Goal: Communication & Community: Answer question/provide support

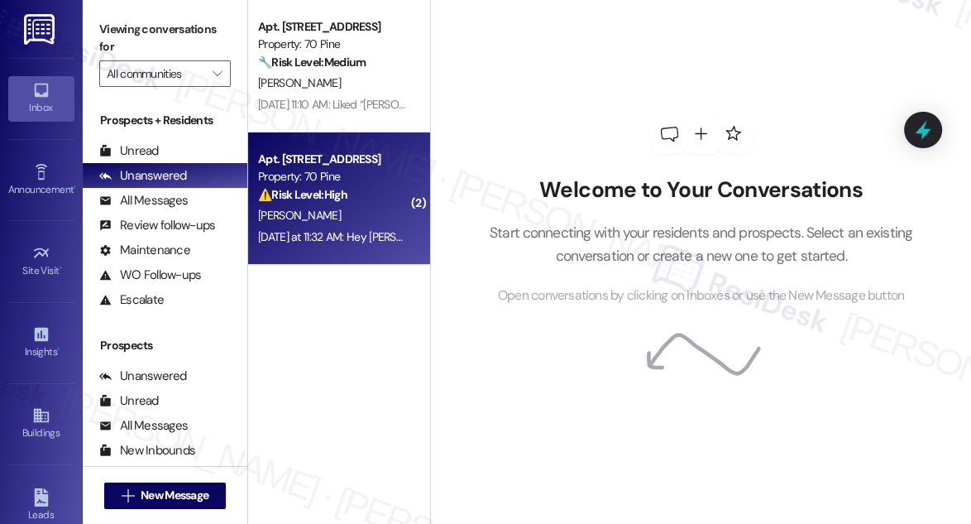
click at [351, 221] on div "[PERSON_NAME]" at bounding box center [334, 215] width 156 height 21
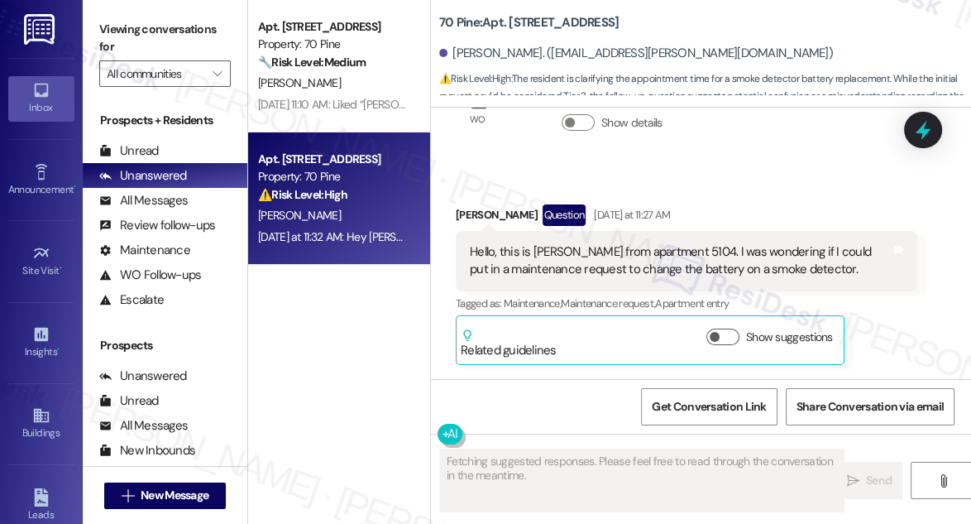
scroll to position [162, 0]
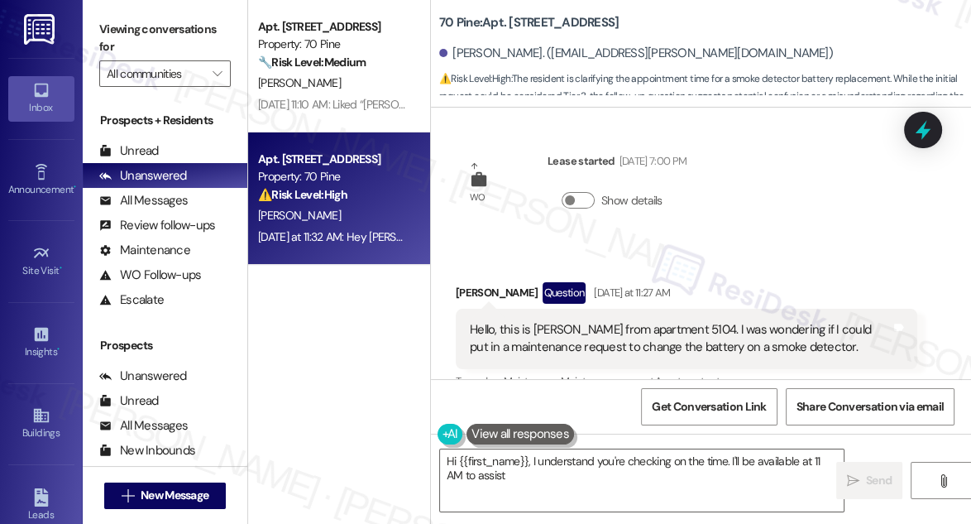
click at [560, 319] on div "Hello, this is [PERSON_NAME] from apartment 5104. I was wondering if I could pu…" at bounding box center [687, 339] width 462 height 60
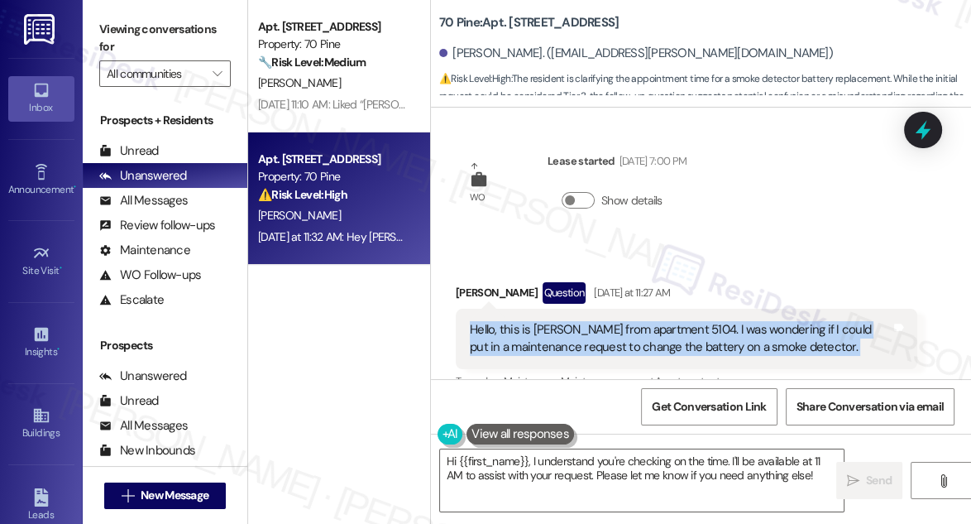
click at [560, 319] on div "Hello, this is [PERSON_NAME] from apartment 5104. I was wondering if I could pu…" at bounding box center [687, 339] width 462 height 60
copy div "Hello, this is [PERSON_NAME] from apartment 5104. I was wondering if I could pu…"
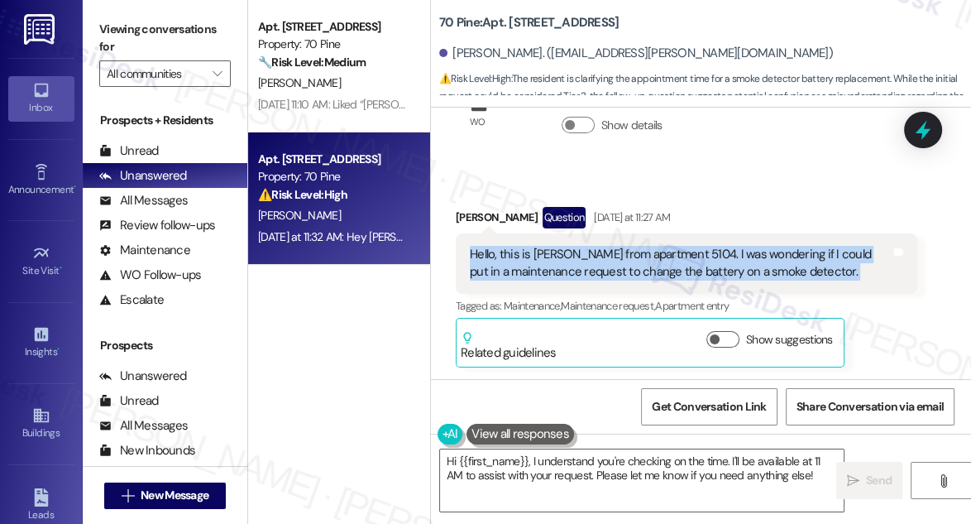
click at [118, 36] on label "Viewing conversations for" at bounding box center [165, 39] width 132 height 44
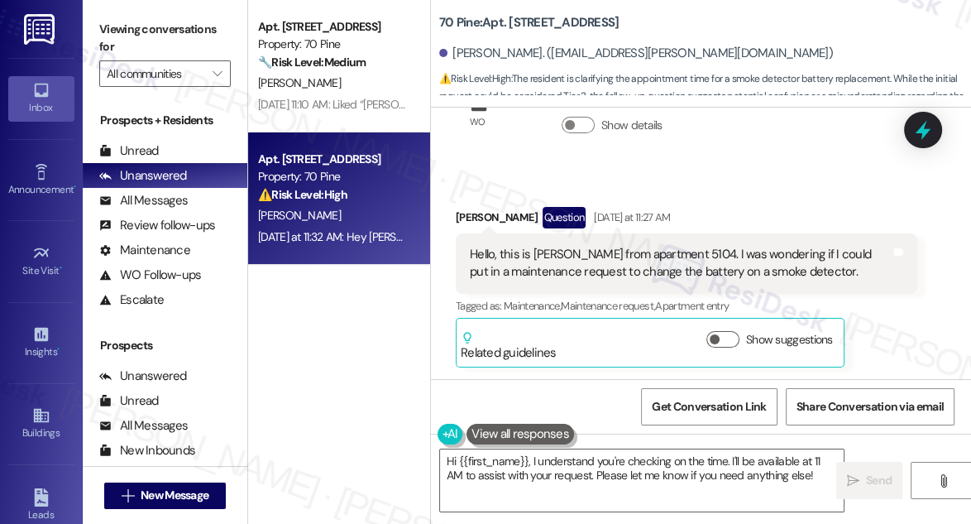
click at [125, 36] on label "Viewing conversations for" at bounding box center [165, 39] width 132 height 44
click at [94, 17] on div "Viewing conversations for All communities " at bounding box center [165, 51] width 165 height 103
click at [109, 25] on label "Viewing conversations for" at bounding box center [165, 39] width 132 height 44
click at [518, 19] on b "70 Pine: Apt. [STREET_ADDRESS]" at bounding box center [529, 22] width 180 height 17
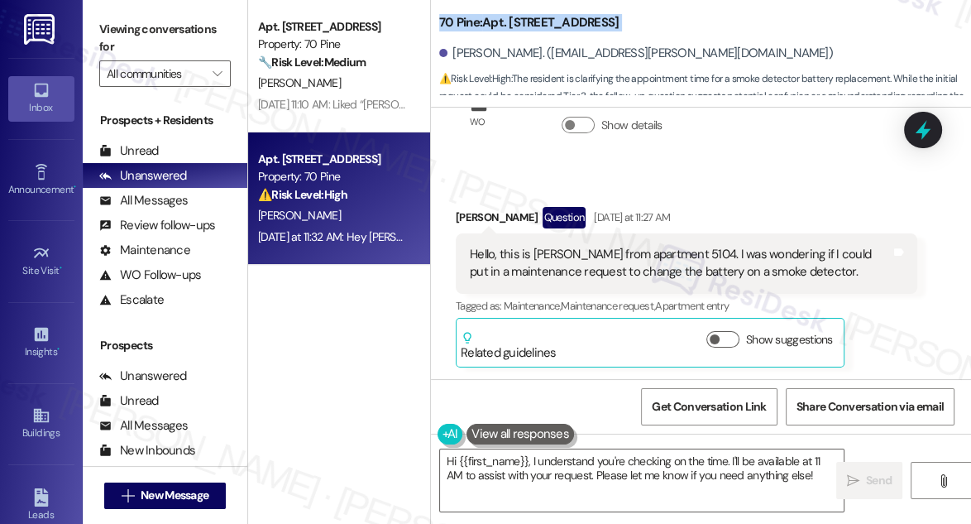
click at [518, 19] on b "70 Pine: Apt. [STREET_ADDRESS]" at bounding box center [529, 22] width 180 height 17
click at [520, 19] on b "70 Pine: Apt. [STREET_ADDRESS]" at bounding box center [529, 22] width 180 height 17
click at [117, 21] on label "Viewing conversations for" at bounding box center [165, 39] width 132 height 44
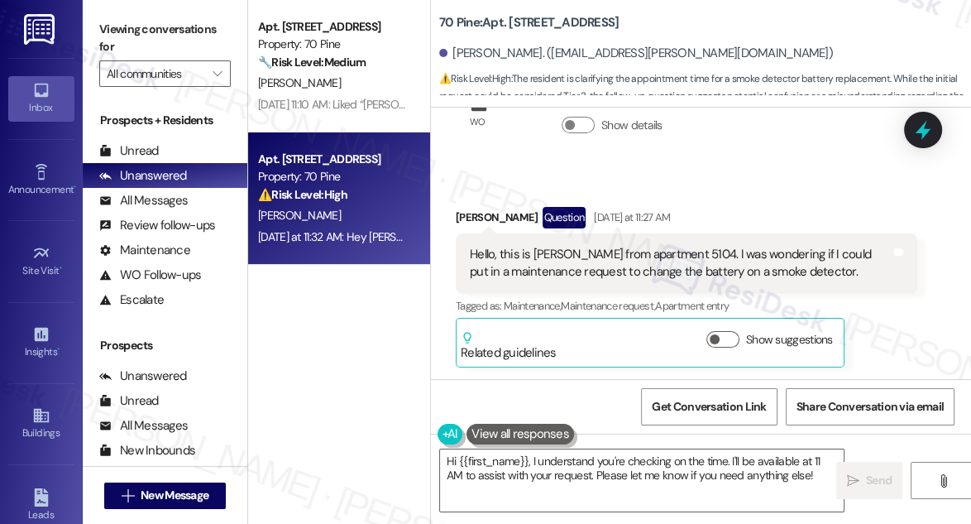
click at [519, 15] on b "70 Pine: Apt. [STREET_ADDRESS]" at bounding box center [529, 22] width 180 height 17
copy b "5104"
click at [113, 28] on label "Viewing conversations for" at bounding box center [165, 39] width 132 height 44
click at [107, 34] on label "Viewing conversations for" at bounding box center [165, 39] width 132 height 44
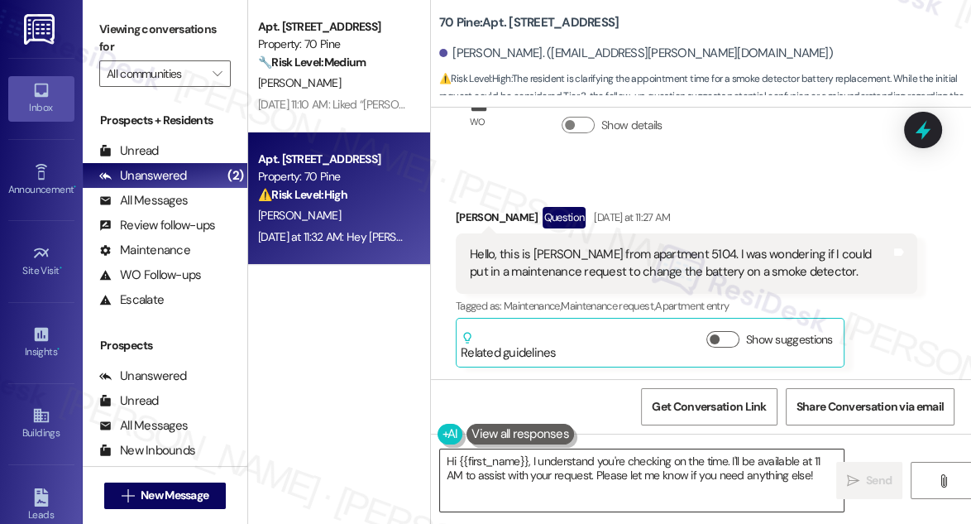
click at [616, 463] on textarea "Hi {{first_name}}, I understand you're checking on the time. I'll be available …" at bounding box center [642, 480] width 404 height 62
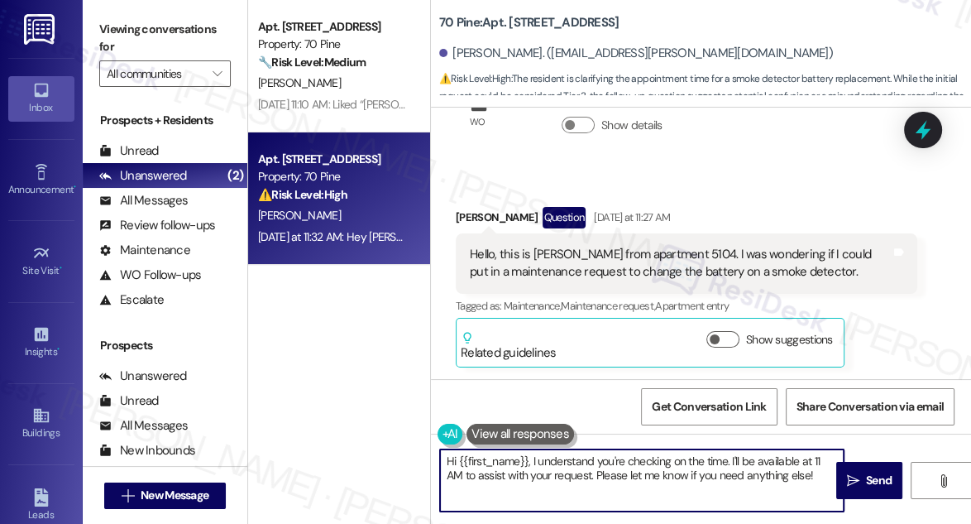
click at [616, 463] on textarea "Hi {{first_name}}, I understand you're checking on the time. I'll be available …" at bounding box center [642, 480] width 404 height 62
click at [569, 274] on div "Hello, this is [PERSON_NAME] from apartment 5104. I was wondering if I could pu…" at bounding box center [680, 264] width 421 height 36
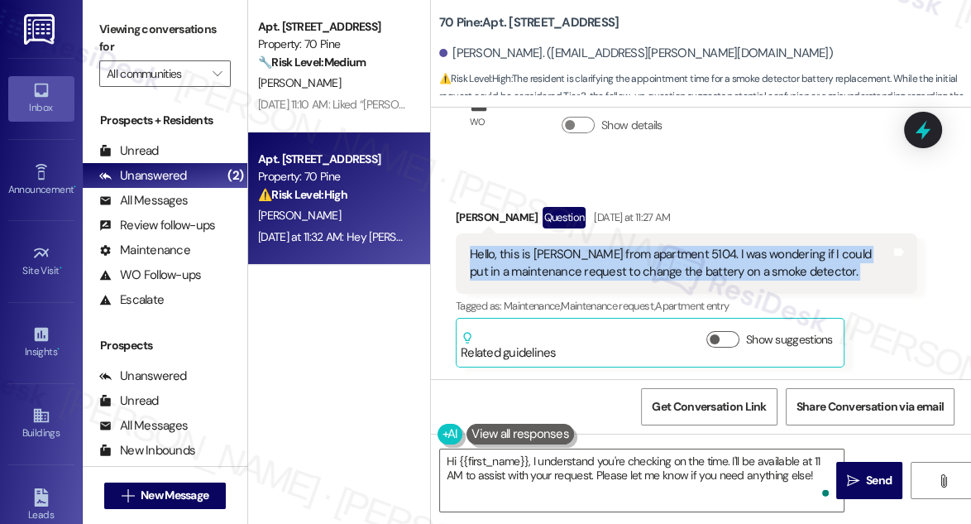
click at [569, 274] on div "Hello, this is [PERSON_NAME] from apartment 5104. I was wondering if I could pu…" at bounding box center [680, 264] width 421 height 36
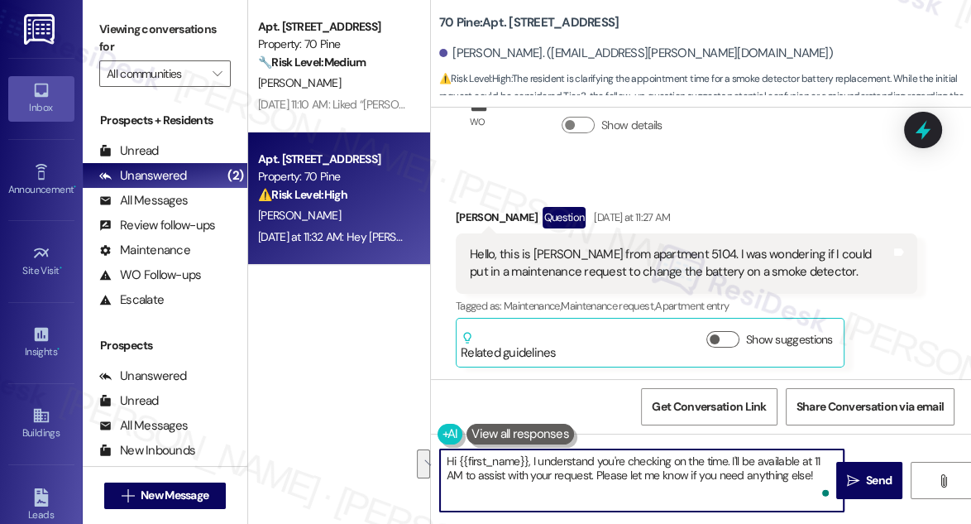
drag, startPoint x: 534, startPoint y: 460, endPoint x: 827, endPoint y: 483, distance: 293.0
click at [827, 483] on div "Hi {{first_name}}, I understand you're checking on the time. I'll be available …" at bounding box center [641, 480] width 405 height 64
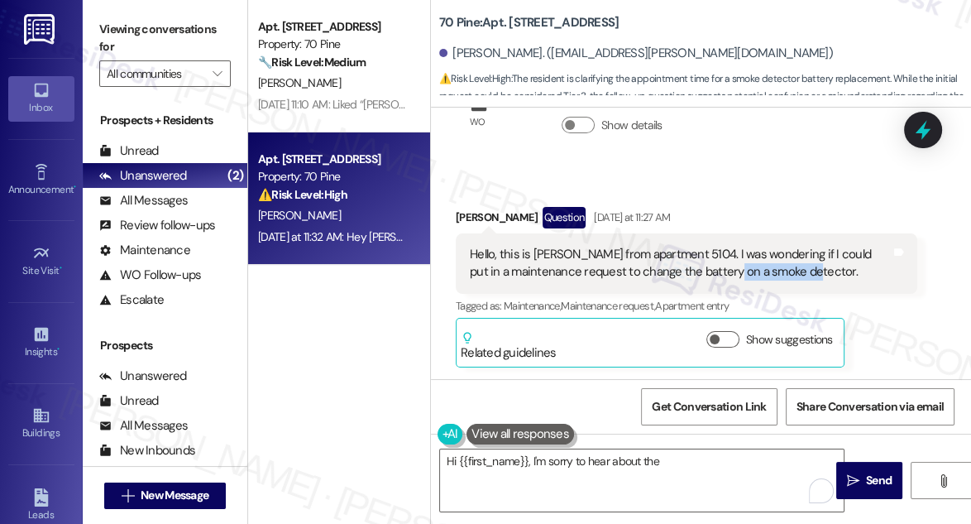
drag, startPoint x: 816, startPoint y: 273, endPoint x: 726, endPoint y: 275, distance: 90.2
click at [726, 275] on div "Hello, this is [PERSON_NAME] from apartment 5104. I was wondering if I could pu…" at bounding box center [680, 264] width 421 height 36
copy div "moke detector."
click at [696, 463] on textarea "Hi {{first_name}}, I'm sorry to hear about the" at bounding box center [642, 480] width 404 height 62
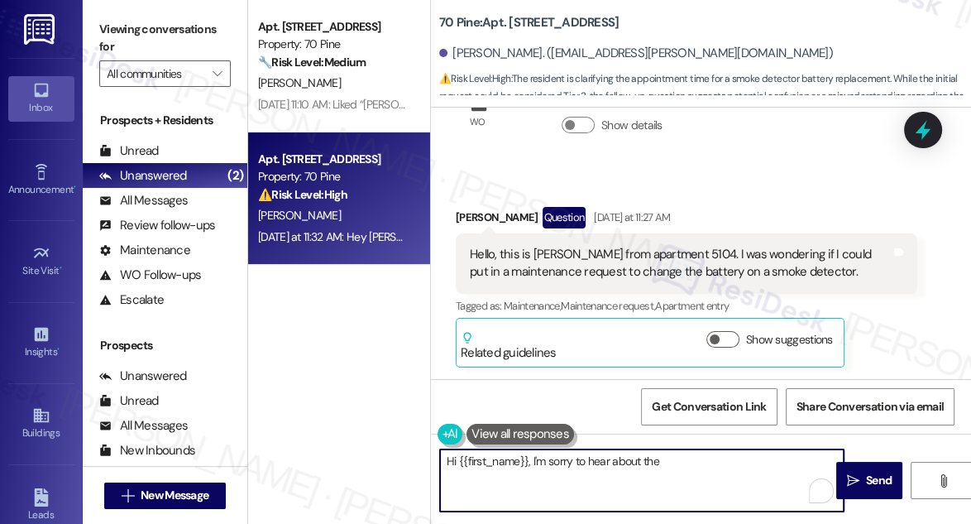
paste textarea "moke detector."
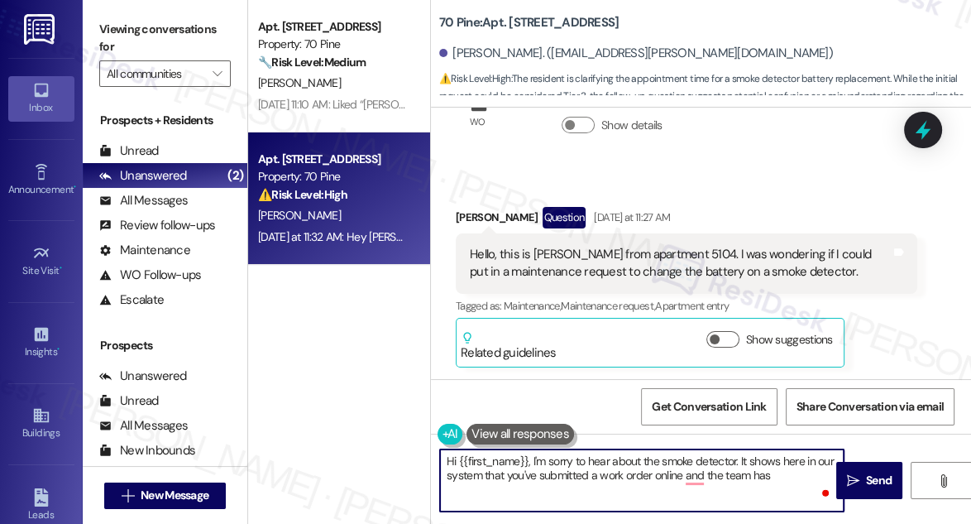
click at [775, 473] on textarea "Hi {{first_name}}, I'm sorry to hear about the smoke detector. It shows here in…" at bounding box center [642, 480] width 404 height 62
drag, startPoint x: 774, startPoint y: 470, endPoint x: 671, endPoint y: 481, distance: 103.2
click at [660, 481] on textarea "Hi {{first_name}}, I'm sorry to hear about the smoke detector. It shows here in…" at bounding box center [642, 480] width 404 height 62
click at [736, 480] on textarea "Hi {{first_name}}, I'm sorry to hear about the smoke detector. It shows here in…" at bounding box center [642, 480] width 404 height 62
drag, startPoint x: 784, startPoint y: 476, endPoint x: 681, endPoint y: 472, distance: 103.5
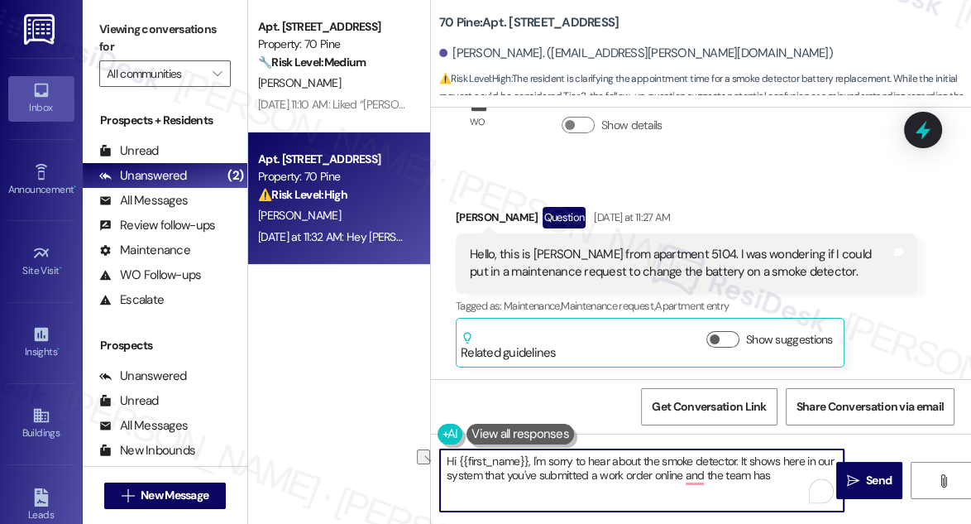
click at [681, 472] on textarea "Hi {{first_name}}, I'm sorry to hear about the smoke detector. It shows here in…" at bounding box center [642, 480] width 404 height 62
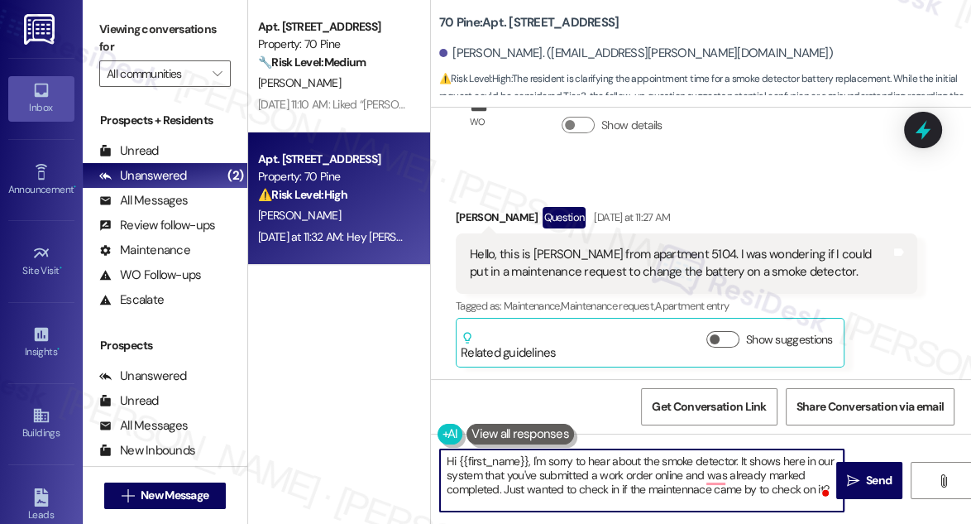
type textarea "Hi {{first_name}}, I'm sorry to hear about the smoke detector. It shows here in…"
click at [589, 470] on textarea "Hi {{first_name}}, I'm sorry to hear about the smoke detector. It shows here in…" at bounding box center [642, 480] width 404 height 62
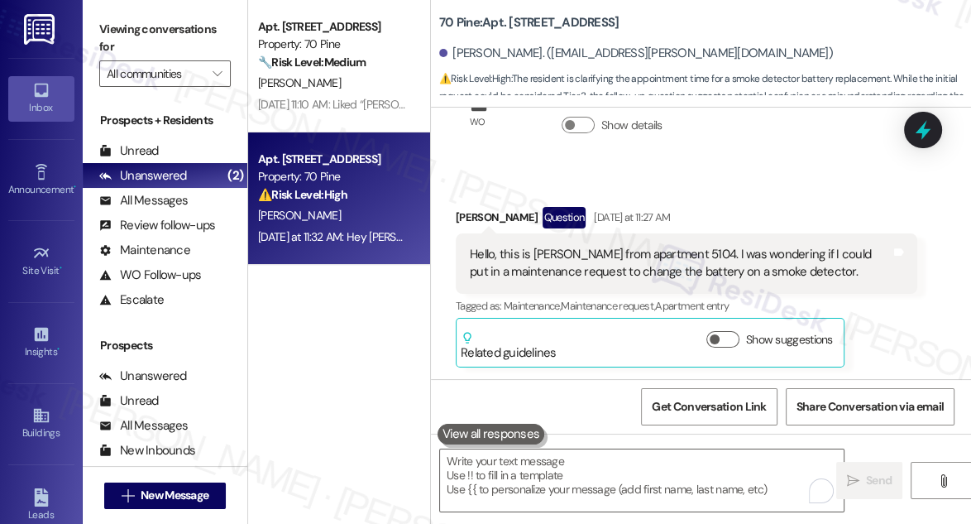
click at [117, 12] on div "Viewing conversations for All communities " at bounding box center [165, 51] width 165 height 103
click at [104, 18] on label "Viewing conversations for" at bounding box center [165, 39] width 132 height 44
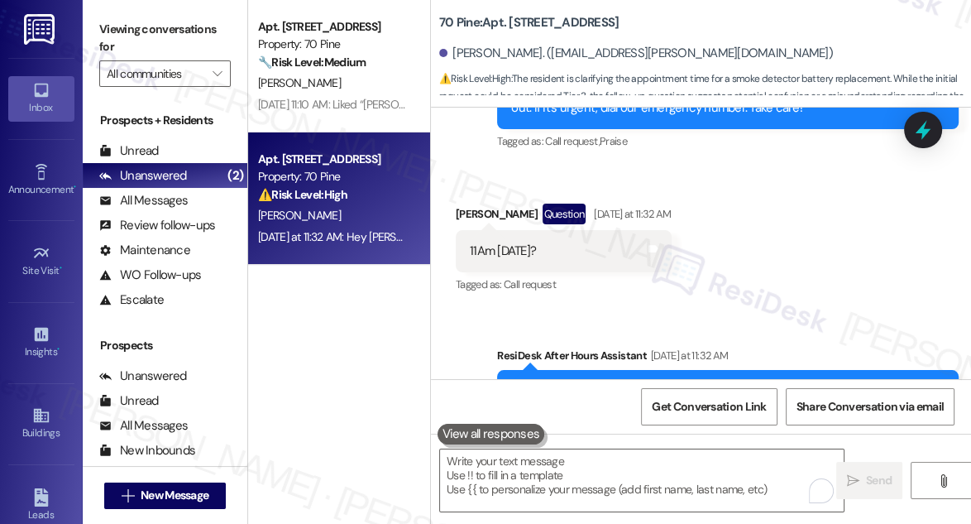
scroll to position [696, 0]
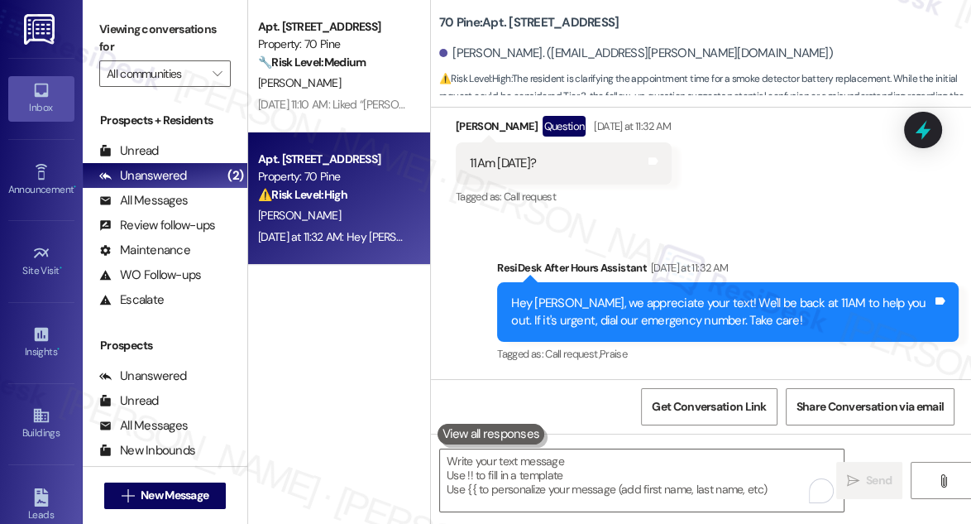
drag, startPoint x: 93, startPoint y: 30, endPoint x: 136, endPoint y: 45, distance: 45.5
click at [93, 30] on div "Viewing conversations for All communities " at bounding box center [165, 51] width 165 height 103
click at [530, 477] on textarea "To enrich screen reader interactions, please activate Accessibility in Grammarl…" at bounding box center [642, 480] width 404 height 62
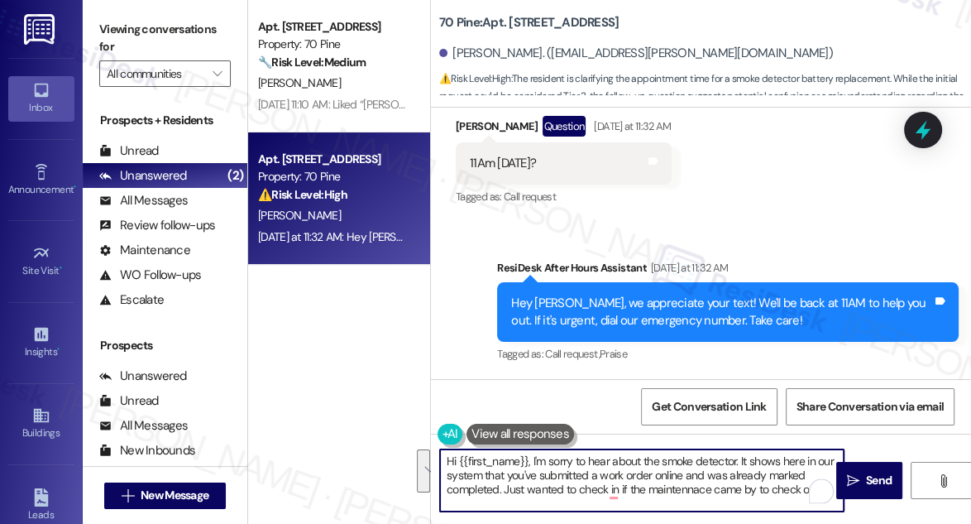
click at [630, 478] on textarea "Hi {{first_name}}, I'm sorry to hear about the smoke detector. It shows here in…" at bounding box center [642, 480] width 404 height 62
click at [536, 468] on textarea "Hi {{first_name}}, I'm sorry to hear about the smoke detector. It shows here in…" at bounding box center [642, 480] width 404 height 62
drag, startPoint x: 532, startPoint y: 457, endPoint x: 828, endPoint y: 500, distance: 299.3
click at [828, 500] on div "Hi {{first_name}}, I'm sorry to hear about the smoke detector. It shows here in…" at bounding box center [641, 480] width 405 height 64
paste textarea "’m sorry to hear about the smoke detector. I see in our system that you submitt…"
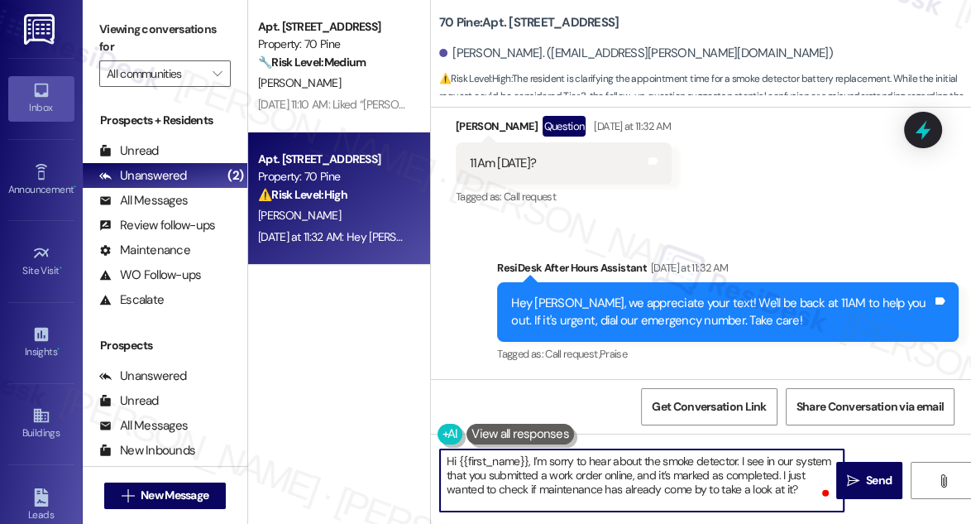
scroll to position [0, 0]
click at [588, 460] on textarea "Hi {{first_name}}, I’m sorry to hear about the smoke detector. I see in our sys…" at bounding box center [642, 480] width 404 height 62
type textarea "Hi {{first_name}}, I’m sorry to hear about the smoke detector. I see in our sys…"
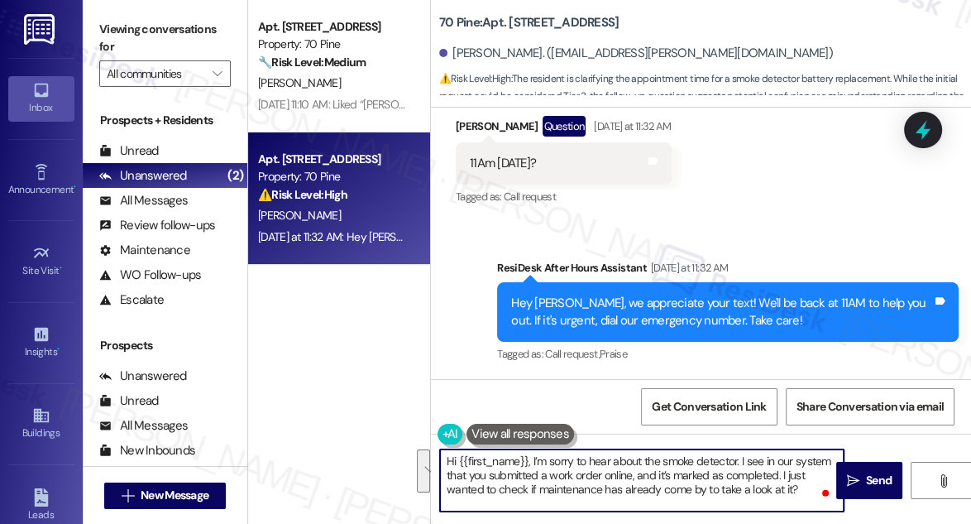
click at [763, 217] on div "Received via SMS [PERSON_NAME] Question [DATE] at 11:32 AM 11Am [DATE]? Tags an…" at bounding box center [701, 150] width 540 height 143
click at [551, 486] on textarea "Hi {{first_name}}, I’m sorry to hear about the smoke detector. I see in our sys…" at bounding box center [642, 480] width 404 height 62
click at [610, 457] on textarea "Hi {{first_name}}, I’m sorry to hear about the smoke detector. I see in our sys…" at bounding box center [642, 480] width 404 height 62
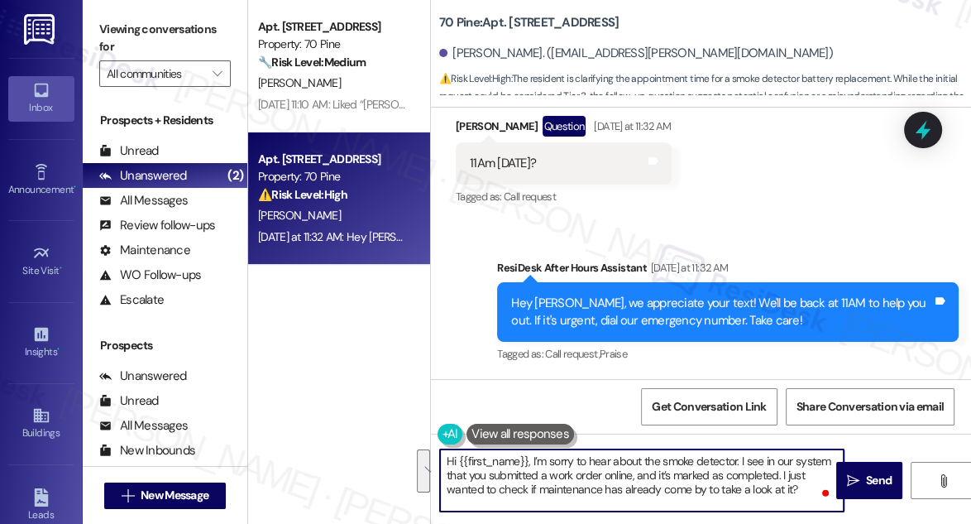
click at [610, 457] on textarea "Hi {{first_name}}, I’m sorry to hear about the smoke detector. I see in our sys…" at bounding box center [642, 480] width 404 height 62
click at [606, 472] on textarea "Hi {{first_name}}, I’m sorry to hear about the smoke detector. I see in our sys…" at bounding box center [642, 480] width 404 height 62
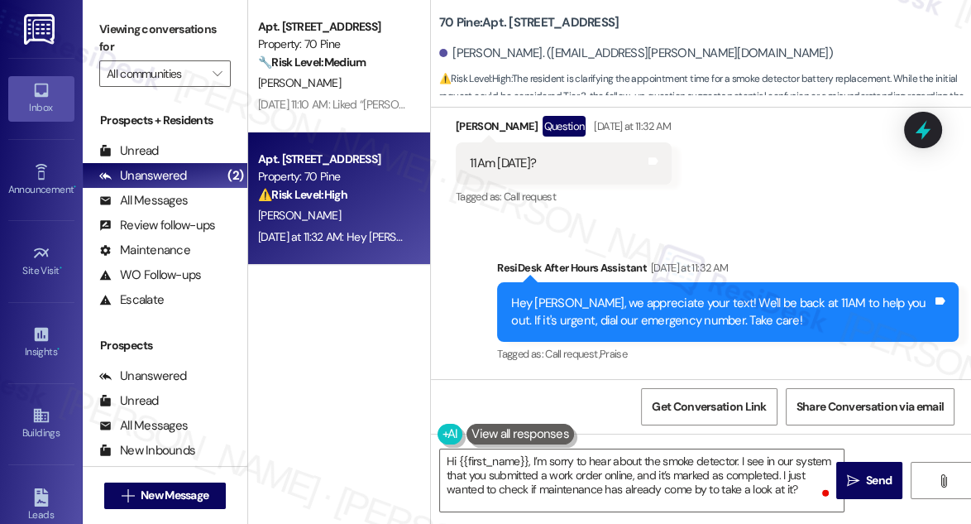
click at [795, 213] on div "Received via SMS [PERSON_NAME] Question [DATE] at 11:32 AM 11Am [DATE]? Tags an…" at bounding box center [701, 150] width 540 height 143
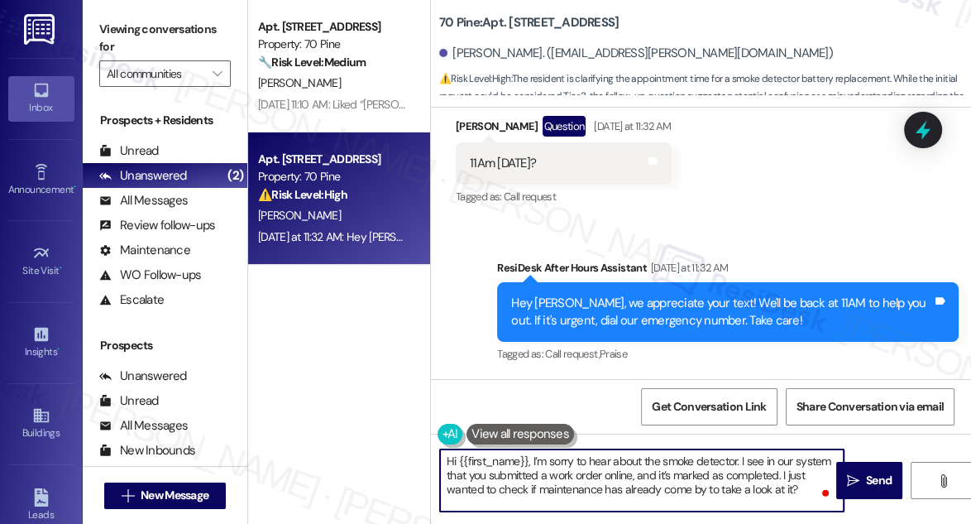
click at [589, 491] on textarea "Hi {{first_name}}, I’m sorry to hear about the smoke detector. I see in our sys…" at bounding box center [642, 480] width 404 height 62
click at [587, 491] on textarea "Hi {{first_name}}, I’m sorry to hear about the smoke detector. I see in our sys…" at bounding box center [642, 480] width 404 height 62
click at [875, 485] on span "Send" at bounding box center [879, 480] width 26 height 17
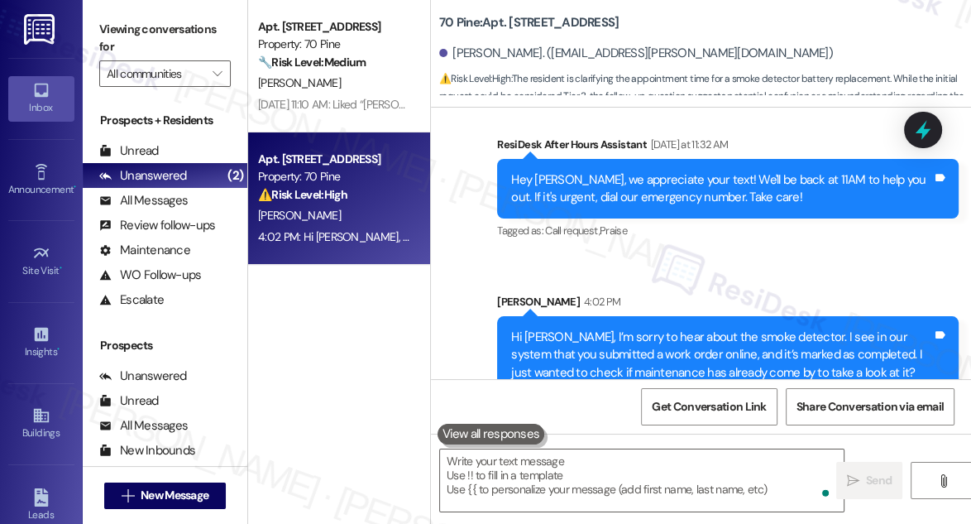
scroll to position [847, 0]
